Goal: Use online tool/utility

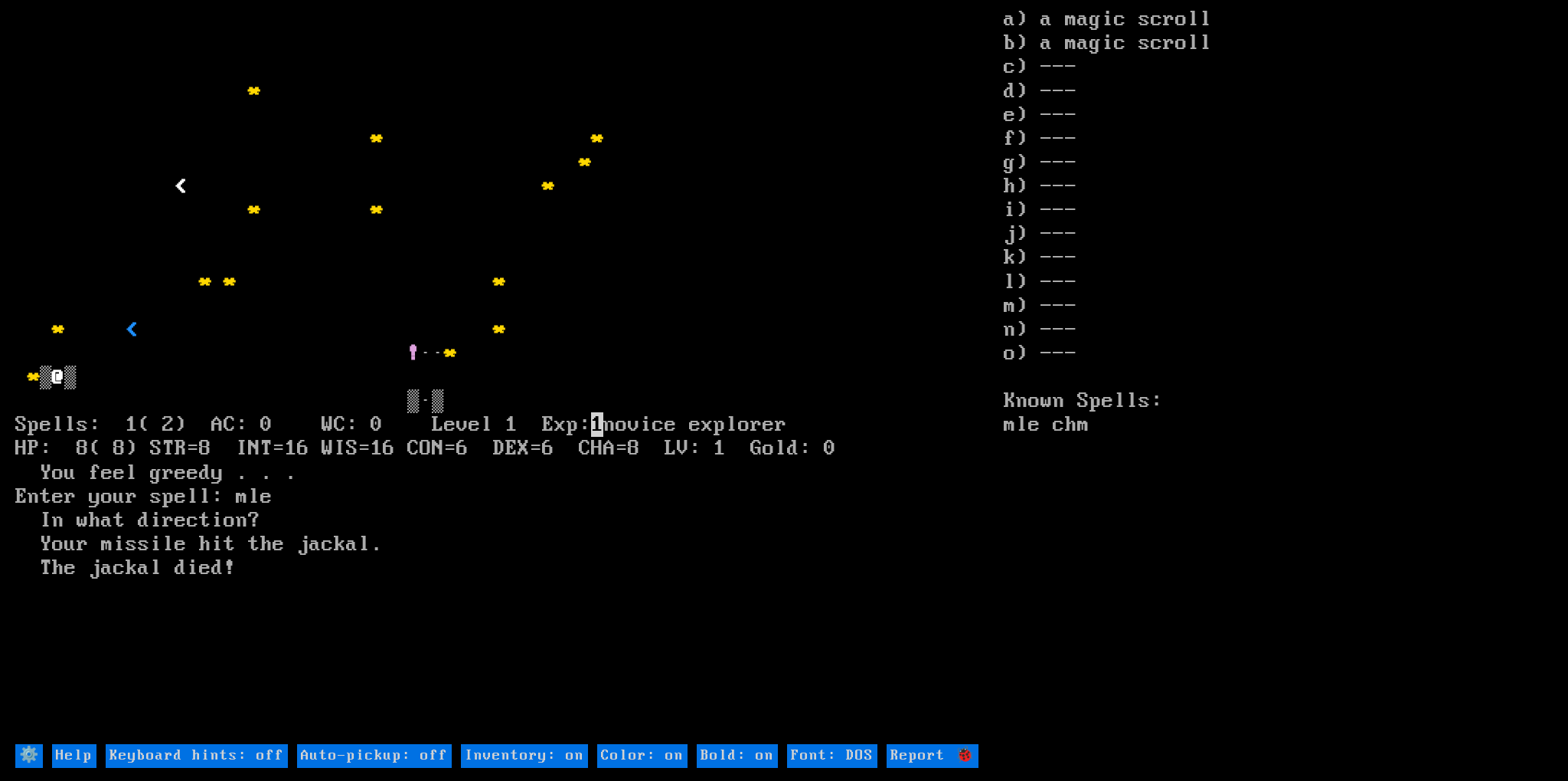
type off "Auto-pickup: on"
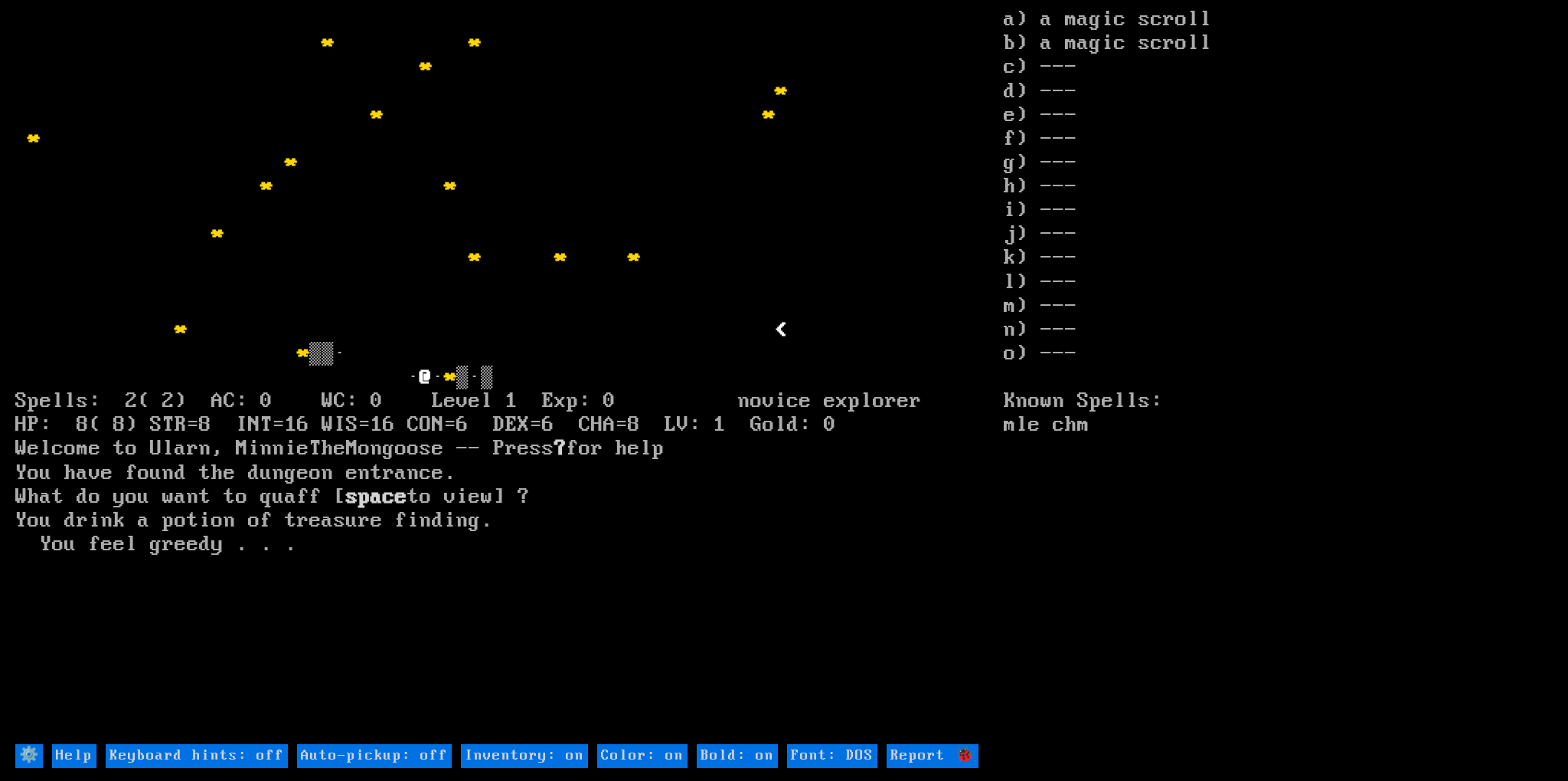
type off "Auto-pickup: on"
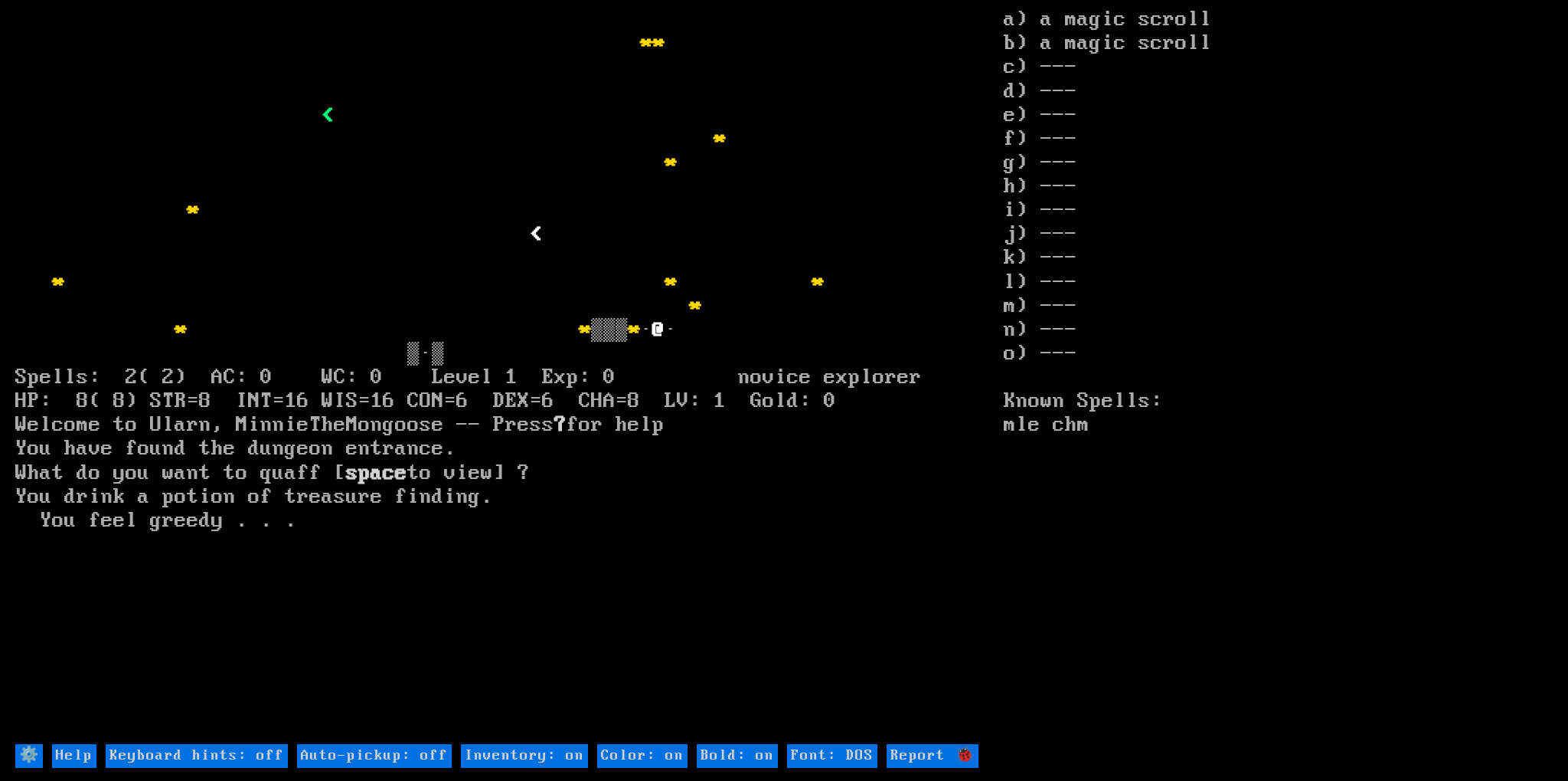
type off "Auto-pickup: on"
